Goal: Information Seeking & Learning: Learn about a topic

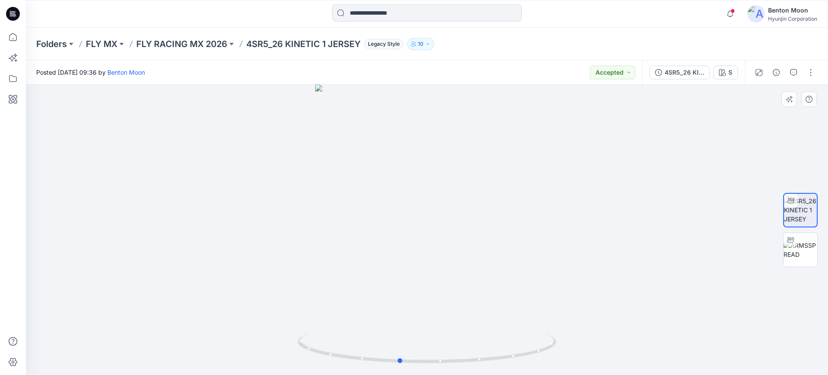
drag, startPoint x: 512, startPoint y: 334, endPoint x: 504, endPoint y: 282, distance: 53.3
click at [514, 295] on div at bounding box center [427, 230] width 802 height 290
drag, startPoint x: 496, startPoint y: 330, endPoint x: 692, endPoint y: 242, distance: 214.5
click at [538, 325] on div at bounding box center [427, 230] width 802 height 290
click at [797, 249] on img at bounding box center [801, 250] width 34 height 18
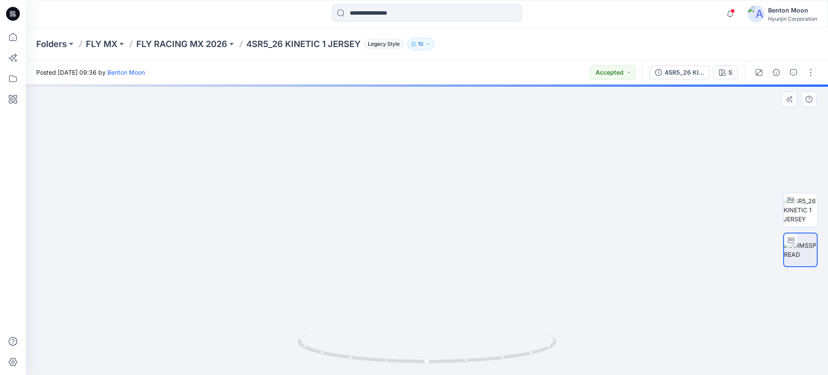
drag, startPoint x: 436, startPoint y: 265, endPoint x: 454, endPoint y: 301, distance: 40.5
click at [442, 318] on img at bounding box center [426, 145] width 569 height 459
drag, startPoint x: 500, startPoint y: 251, endPoint x: 485, endPoint y: 313, distance: 63.4
click at [488, 315] on img at bounding box center [426, 183] width 569 height 384
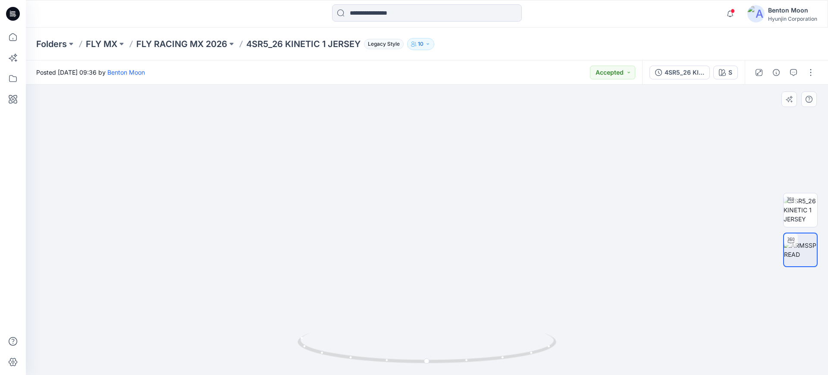
drag, startPoint x: 478, startPoint y: 304, endPoint x: 547, endPoint y: 318, distance: 70.6
click at [554, 304] on img at bounding box center [426, 185] width 569 height 379
drag, startPoint x: 543, startPoint y: 327, endPoint x: 591, endPoint y: 326, distance: 47.9
click at [591, 326] on img at bounding box center [426, 184] width 569 height 381
drag, startPoint x: 508, startPoint y: 343, endPoint x: 408, endPoint y: 333, distance: 100.6
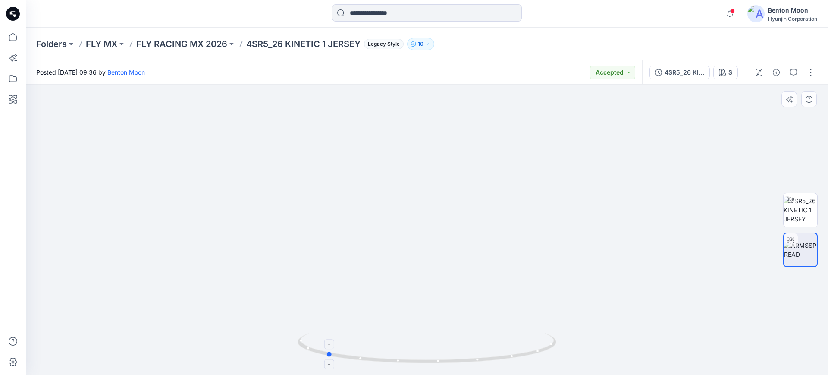
click at [408, 333] on icon at bounding box center [428, 349] width 261 height 32
drag, startPoint x: 428, startPoint y: 189, endPoint x: 427, endPoint y: 289, distance: 99.2
click at [427, 289] on img at bounding box center [427, 226] width 647 height 297
drag, startPoint x: 446, startPoint y: 302, endPoint x: 500, endPoint y: 336, distance: 64.0
click at [519, 309] on img at bounding box center [427, 229] width 405 height 291
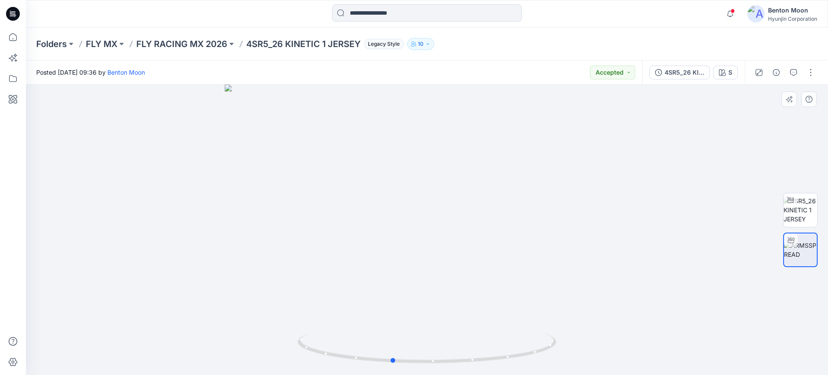
drag, startPoint x: 500, startPoint y: 336, endPoint x: 566, endPoint y: 331, distance: 66.2
click at [566, 331] on div at bounding box center [427, 230] width 802 height 290
drag, startPoint x: 479, startPoint y: 349, endPoint x: 427, endPoint y: 349, distance: 51.8
click at [427, 349] on icon at bounding box center [428, 349] width 261 height 32
drag, startPoint x: 484, startPoint y: 280, endPoint x: 475, endPoint y: 137, distance: 143.1
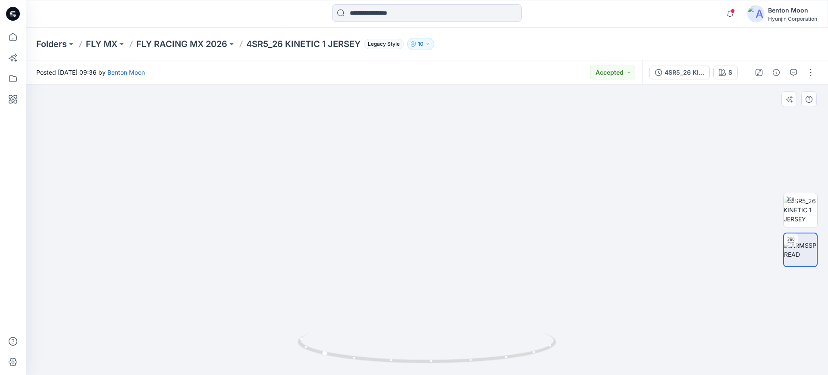
click at [475, 137] on img at bounding box center [427, 155] width 405 height 440
drag, startPoint x: 490, startPoint y: 254, endPoint x: 505, endPoint y: 284, distance: 34.1
click at [498, 289] on img at bounding box center [427, 155] width 405 height 439
drag, startPoint x: 538, startPoint y: 340, endPoint x: 789, endPoint y: 265, distance: 262.3
click at [641, 312] on div at bounding box center [427, 230] width 802 height 290
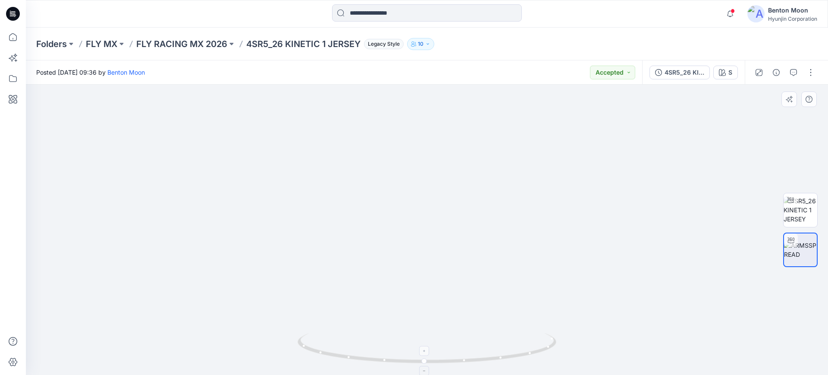
drag, startPoint x: 559, startPoint y: 333, endPoint x: 431, endPoint y: 346, distance: 128.3
click at [411, 353] on div at bounding box center [427, 230] width 802 height 290
drag, startPoint x: 403, startPoint y: 340, endPoint x: 529, endPoint y: 307, distance: 130.7
click at [442, 327] on div at bounding box center [427, 230] width 802 height 290
drag, startPoint x: 524, startPoint y: 321, endPoint x: 536, endPoint y: 360, distance: 41.1
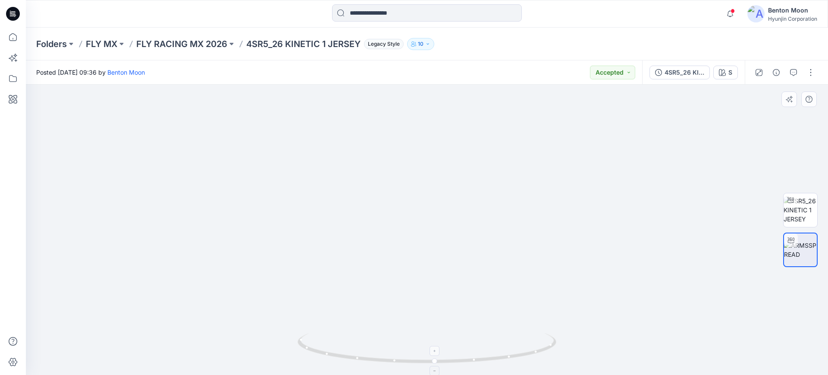
click at [536, 360] on div at bounding box center [427, 230] width 802 height 290
drag, startPoint x: 309, startPoint y: 249, endPoint x: 308, endPoint y: 253, distance: 4.3
click at [308, 253] on img at bounding box center [427, 213] width 405 height 321
click at [816, 215] on img at bounding box center [801, 209] width 34 height 27
drag, startPoint x: 503, startPoint y: 326, endPoint x: 558, endPoint y: 301, distance: 61.0
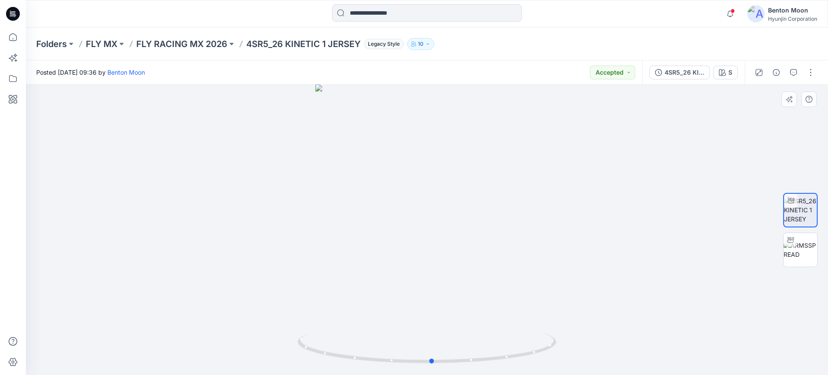
click at [515, 312] on div at bounding box center [427, 230] width 802 height 290
click at [809, 248] on img at bounding box center [801, 250] width 34 height 18
drag, startPoint x: 496, startPoint y: 282, endPoint x: 499, endPoint y: 372, distance: 90.2
click at [499, 372] on div at bounding box center [427, 230] width 802 height 290
drag, startPoint x: 507, startPoint y: 327, endPoint x: 504, endPoint y: 339, distance: 12.0
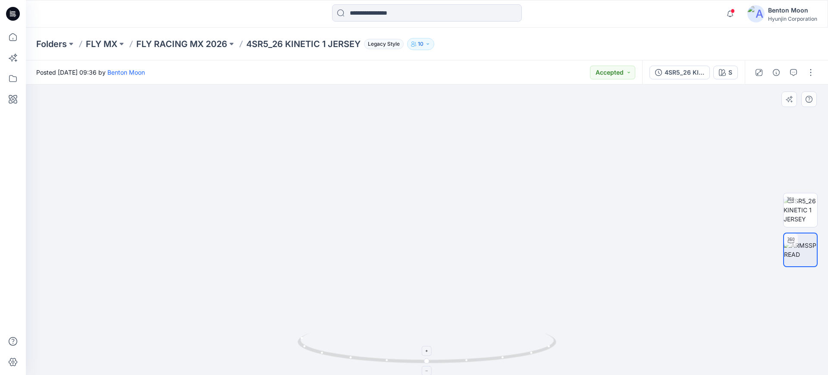
click at [505, 340] on div at bounding box center [427, 230] width 802 height 290
drag, startPoint x: 503, startPoint y: 337, endPoint x: 504, endPoint y: 322, distance: 15.2
click at [504, 322] on div at bounding box center [427, 230] width 802 height 290
drag, startPoint x: 506, startPoint y: 313, endPoint x: 504, endPoint y: 308, distance: 5.8
click at [505, 307] on img at bounding box center [426, 204] width 465 height 341
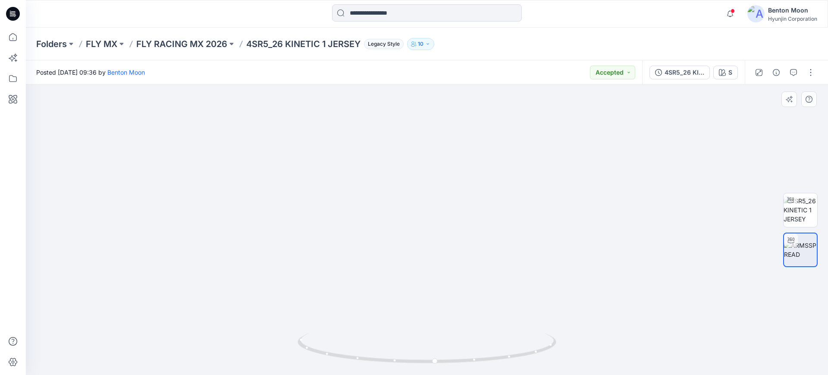
drag, startPoint x: 365, startPoint y: 263, endPoint x: 364, endPoint y: 223, distance: 39.7
click at [364, 223] on img at bounding box center [426, 184] width 465 height 381
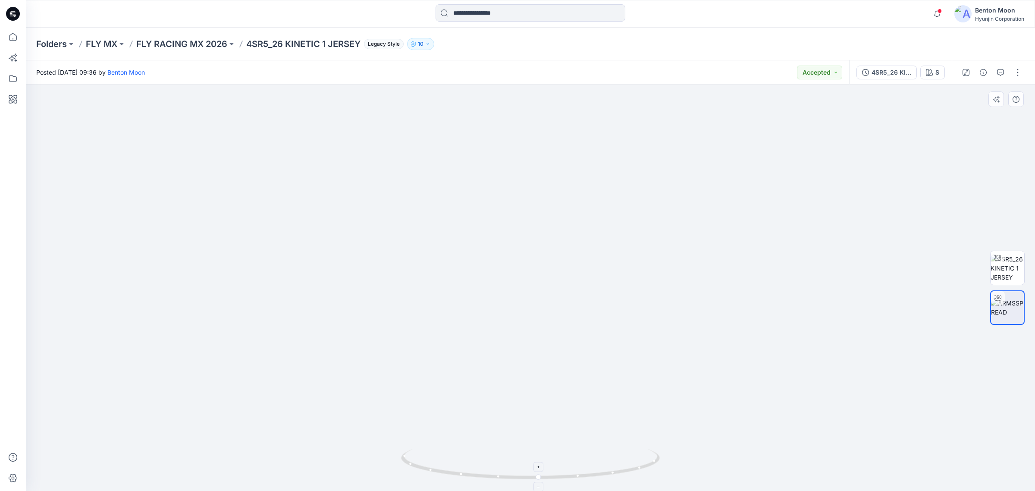
drag, startPoint x: 533, startPoint y: 417, endPoint x: 500, endPoint y: 452, distance: 48.5
click at [475, 374] on img at bounding box center [531, 250] width 504 height 481
drag, startPoint x: 498, startPoint y: 455, endPoint x: 398, endPoint y: 451, distance: 100.2
click at [398, 374] on div at bounding box center [530, 288] width 1009 height 406
click at [195, 42] on p "FLY RACING MX 2026" at bounding box center [181, 44] width 91 height 12
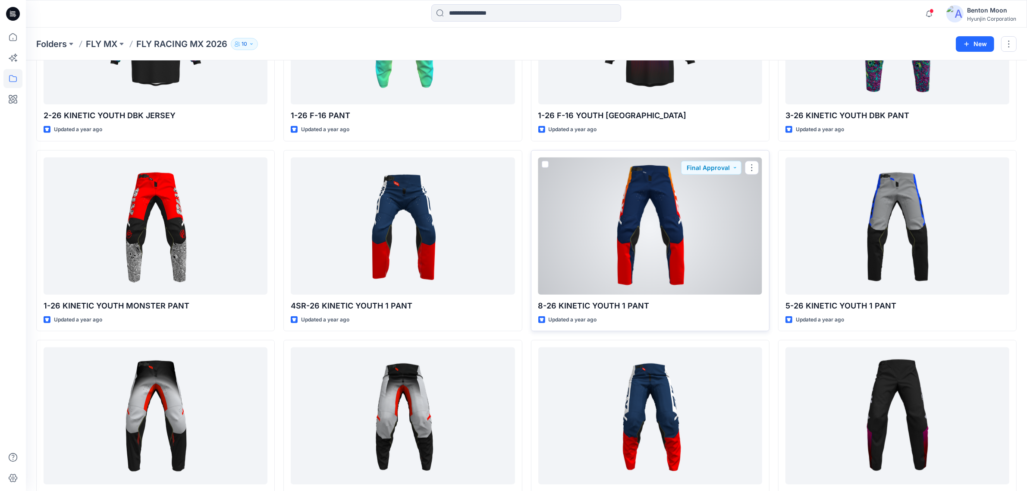
scroll to position [1188, 0]
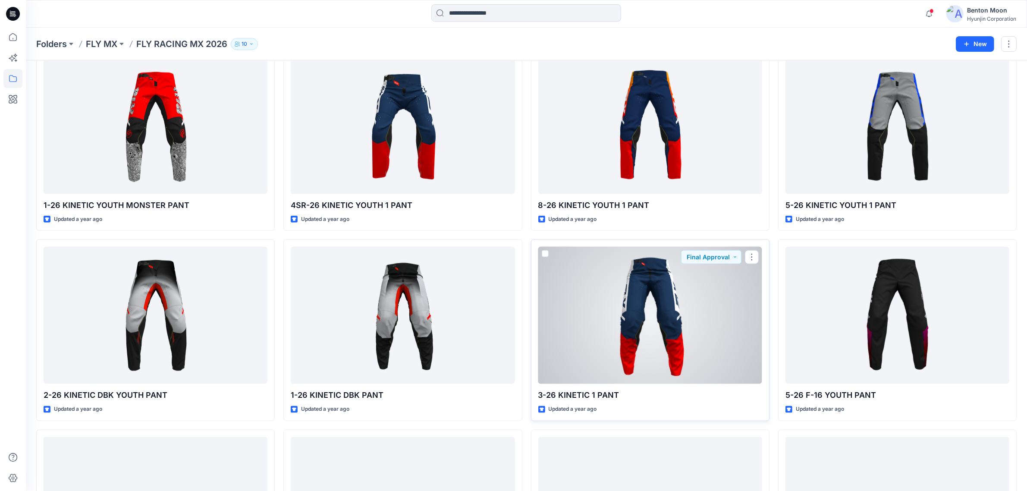
click at [631, 285] on div at bounding box center [650, 315] width 224 height 137
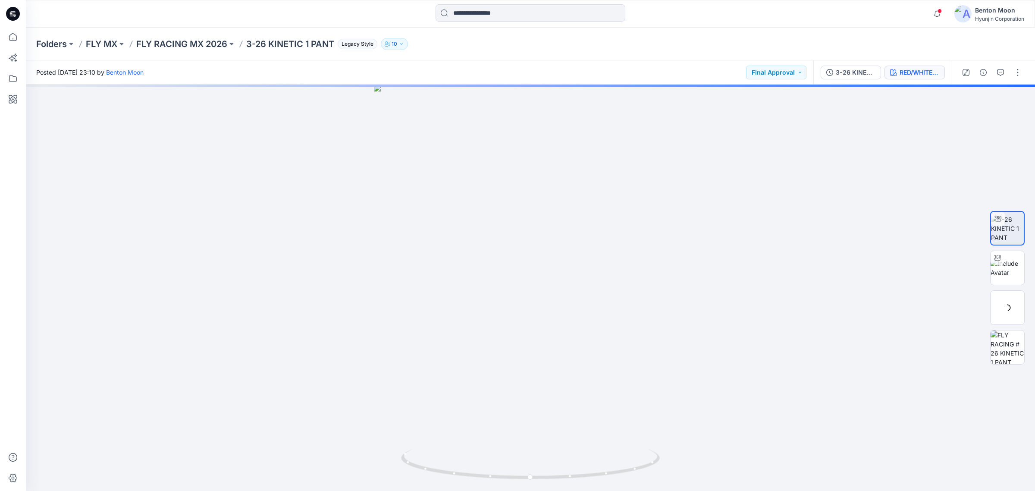
click at [828, 78] on button "RED/WHITE/BLUE" at bounding box center [915, 73] width 60 height 14
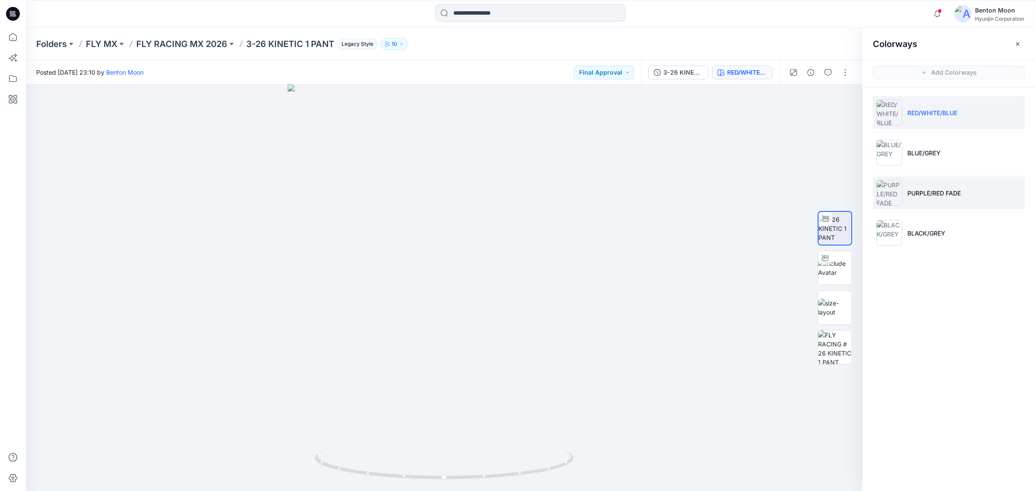
click at [828, 202] on li "PURPLE/RED FADE" at bounding box center [949, 192] width 152 height 33
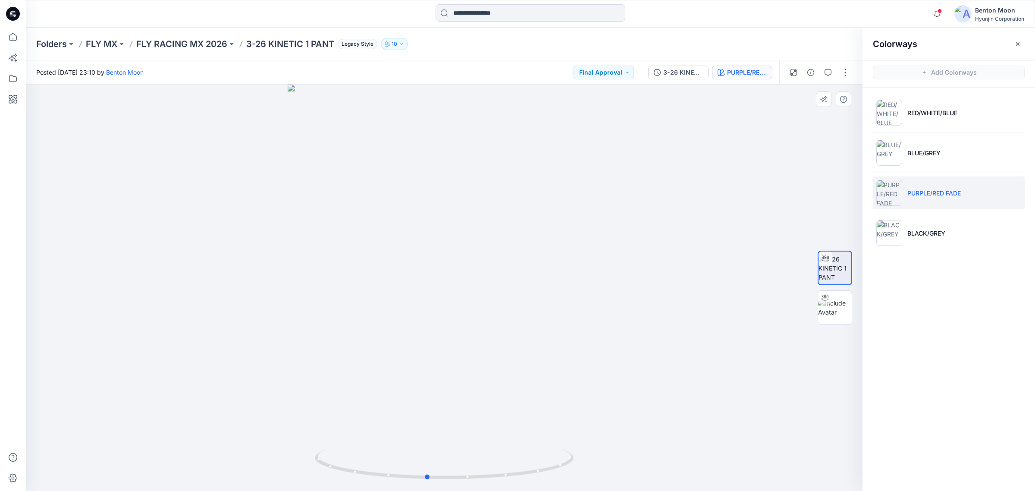
drag, startPoint x: 510, startPoint y: 389, endPoint x: 493, endPoint y: 368, distance: 27.6
click at [493, 368] on div at bounding box center [444, 288] width 837 height 406
drag, startPoint x: 472, startPoint y: 363, endPoint x: 463, endPoint y: 363, distance: 9.5
click at [463, 363] on div at bounding box center [444, 288] width 837 height 406
drag, startPoint x: 169, startPoint y: 342, endPoint x: 287, endPoint y: 346, distance: 117.8
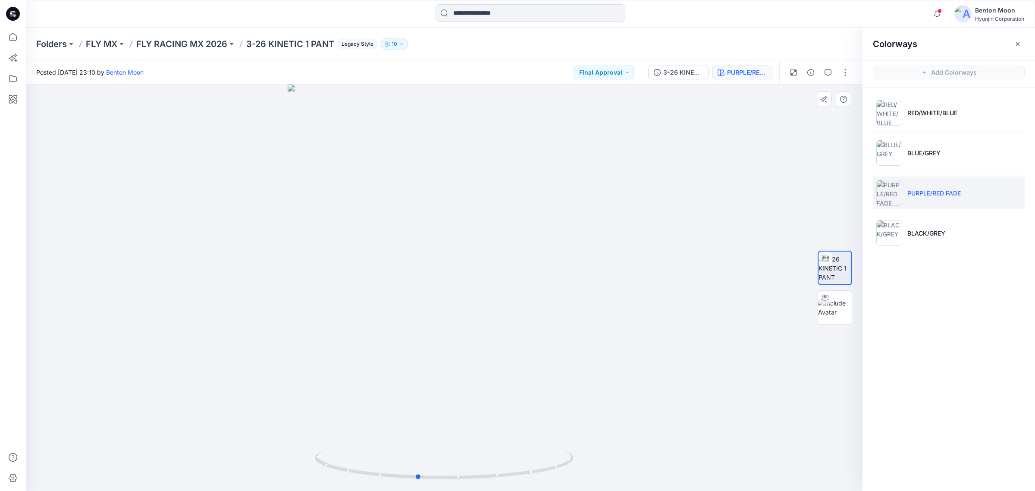
click at [169, 342] on div at bounding box center [444, 288] width 837 height 406
drag, startPoint x: 506, startPoint y: 408, endPoint x: 397, endPoint y: 399, distance: 109.1
click at [397, 374] on div at bounding box center [444, 288] width 837 height 406
click at [175, 42] on p "FLY RACING MX 2026" at bounding box center [181, 44] width 91 height 12
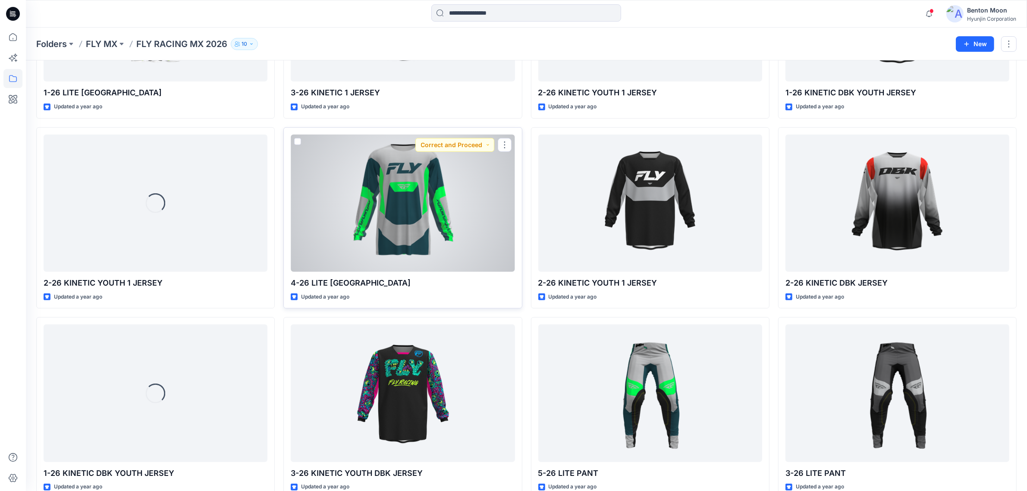
scroll to position [647, 0]
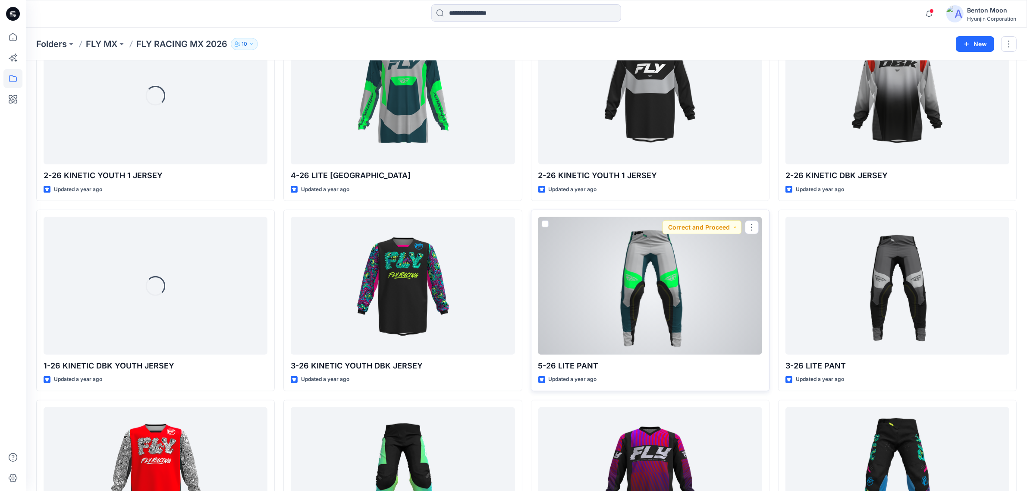
click at [643, 288] on div at bounding box center [650, 285] width 224 height 137
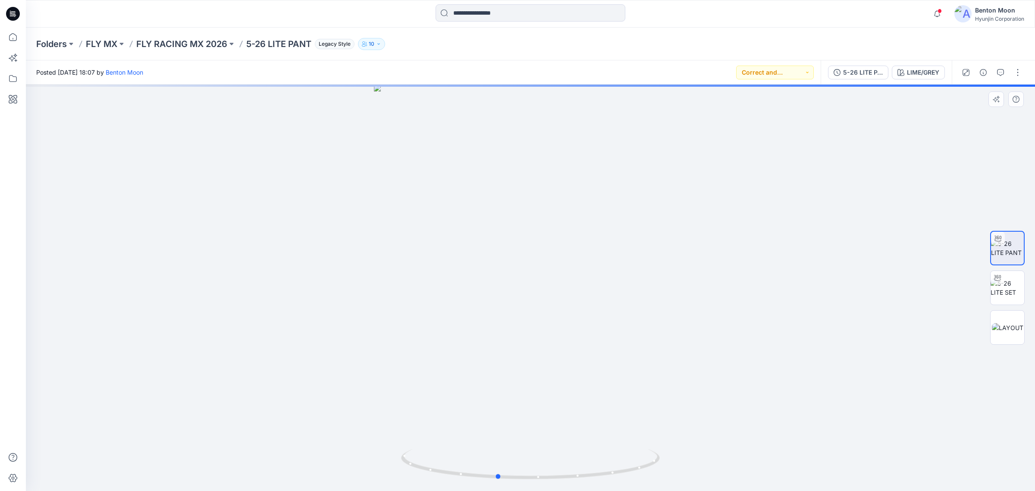
drag, startPoint x: 509, startPoint y: 348, endPoint x: 474, endPoint y: 349, distance: 35.4
click at [474, 349] on div at bounding box center [530, 288] width 1009 height 406
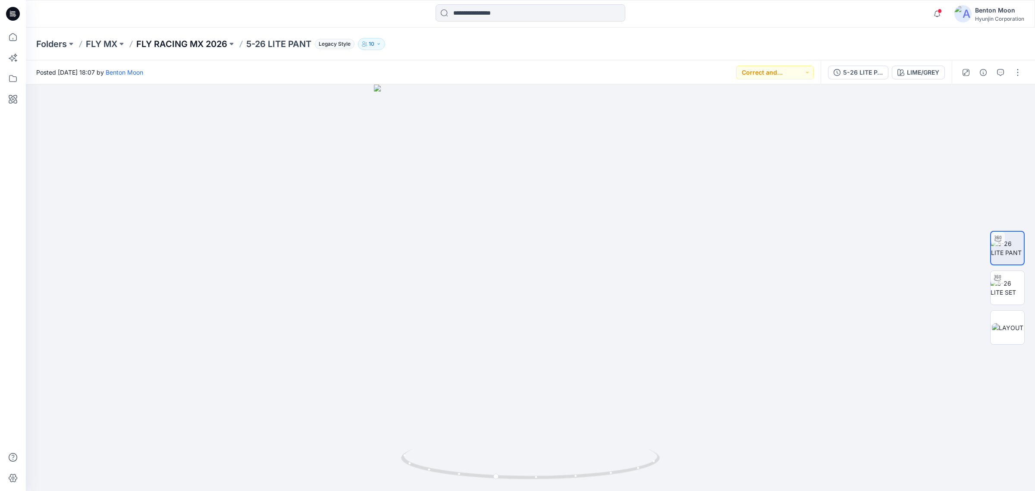
click at [192, 44] on p "FLY RACING MX 2026" at bounding box center [181, 44] width 91 height 12
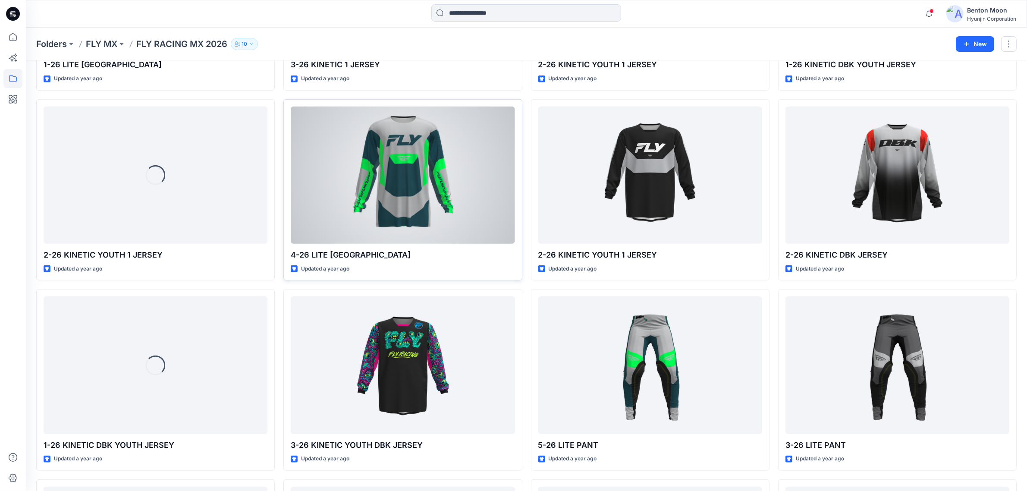
scroll to position [647, 0]
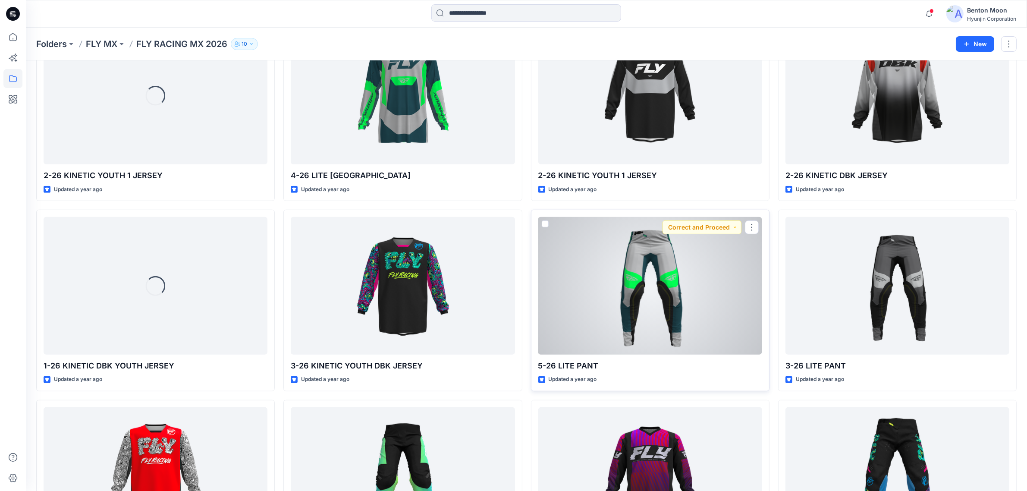
click at [628, 277] on div at bounding box center [650, 285] width 224 height 137
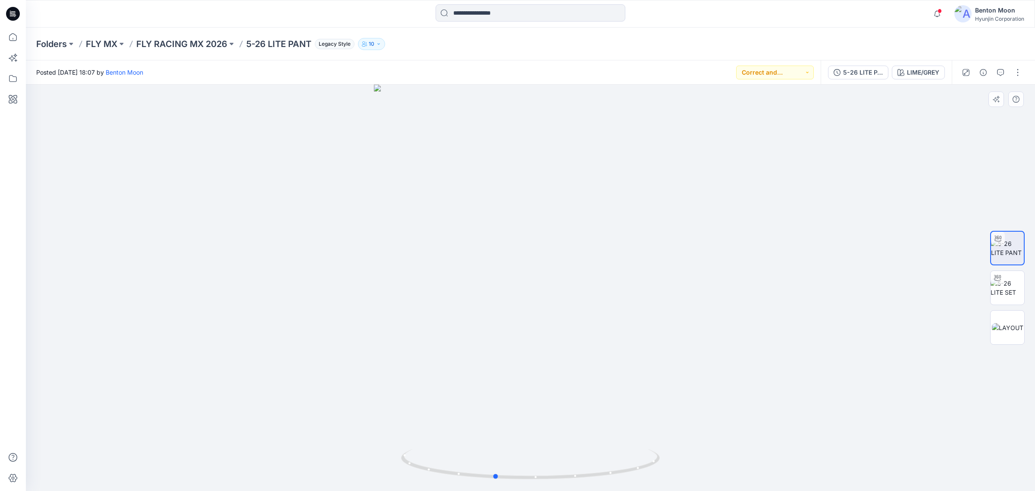
drag, startPoint x: 556, startPoint y: 279, endPoint x: 522, endPoint y: 271, distance: 35.5
click at [522, 271] on div at bounding box center [530, 288] width 1009 height 406
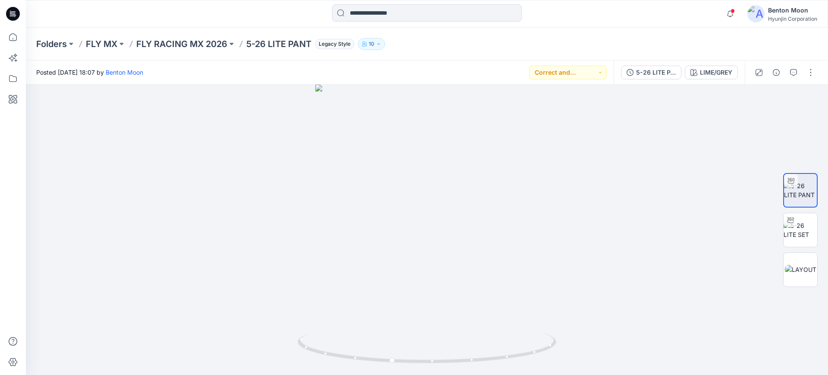
click at [210, 36] on div "Folders FLY MX FLY RACING MX 2026 5-26 LITE PANT Legacy Style 10" at bounding box center [427, 44] width 802 height 33
click at [214, 46] on p "FLY RACING MX 2026" at bounding box center [181, 44] width 91 height 12
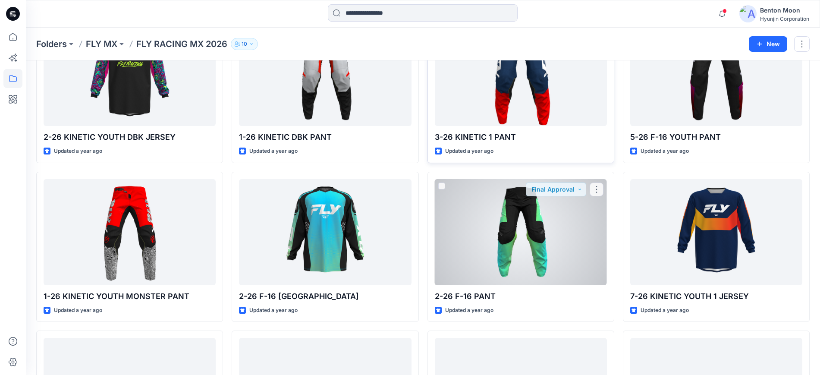
scroll to position [1132, 0]
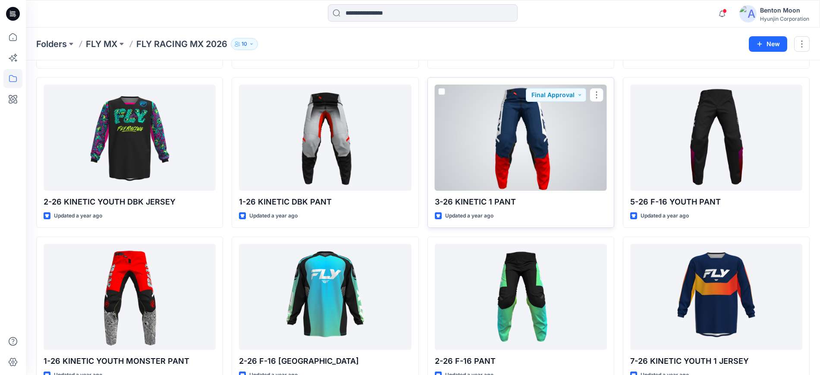
click at [497, 148] on div at bounding box center [521, 138] width 172 height 106
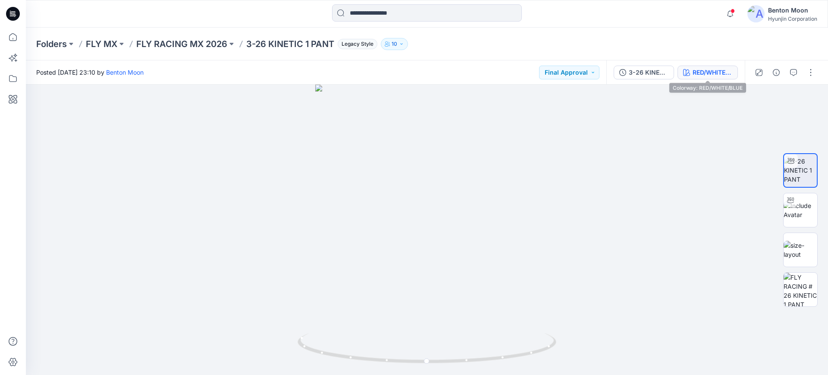
click at [699, 77] on button "RED/WHITE/BLUE" at bounding box center [708, 73] width 60 height 14
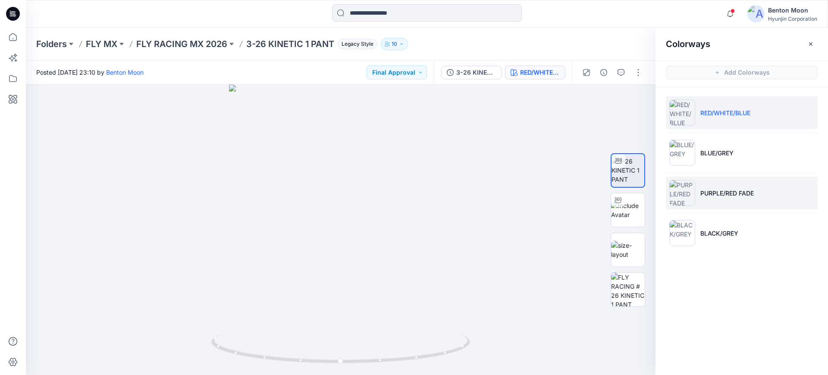
drag, startPoint x: 745, startPoint y: 210, endPoint x: 750, endPoint y: 201, distance: 9.8
click at [746, 210] on ul "RED/WHITE/BLUE BLUE/GREY PURPLE/RED FADE BLACK/GREY" at bounding box center [742, 173] width 173 height 170
click at [750, 199] on li "PURPLE/RED FADE" at bounding box center [742, 192] width 152 height 33
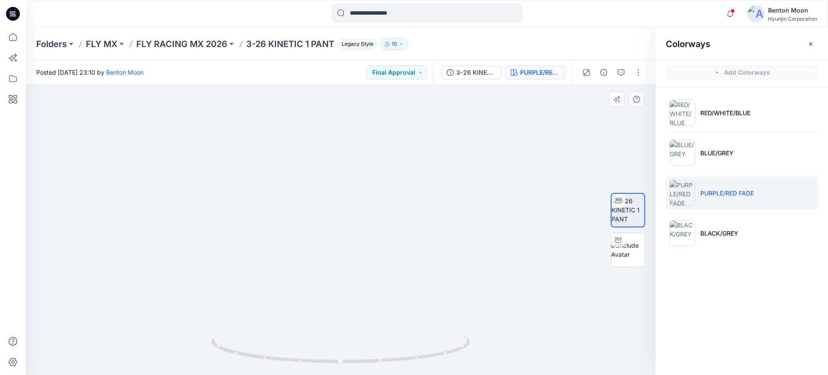
drag, startPoint x: 333, startPoint y: 158, endPoint x: 350, endPoint y: 263, distance: 105.7
click at [346, 283] on img at bounding box center [340, 224] width 465 height 302
